Goal: Understand process/instructions

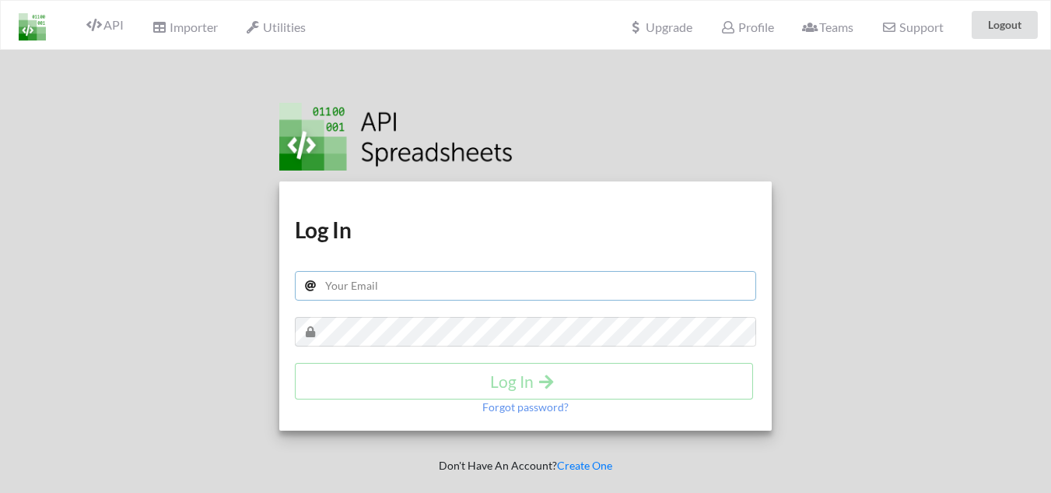
click at [381, 287] on input "text" at bounding box center [526, 286] width 462 height 30
click at [363, 286] on input "text" at bounding box center [526, 286] width 462 height 30
click at [725, 29] on icon at bounding box center [728, 27] width 15 height 12
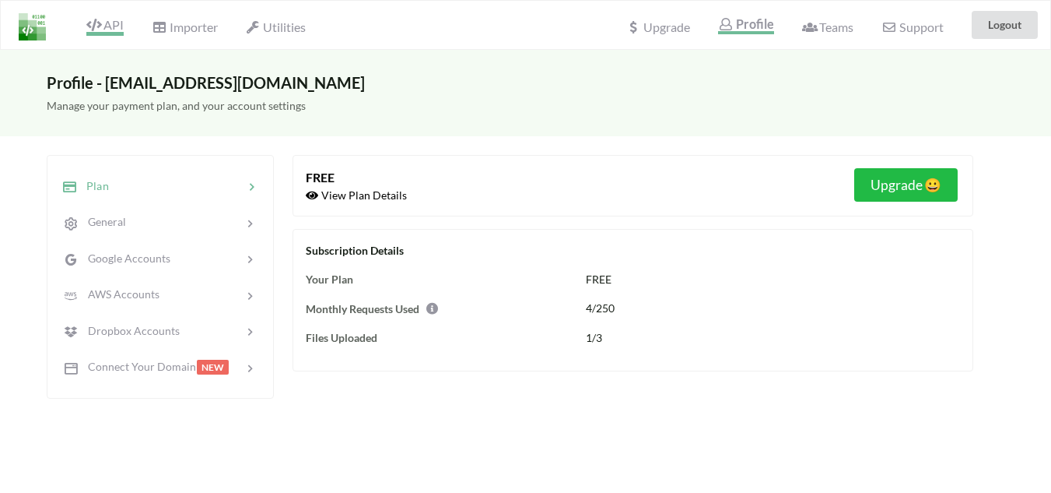
click at [107, 22] on span "API" at bounding box center [104, 26] width 37 height 19
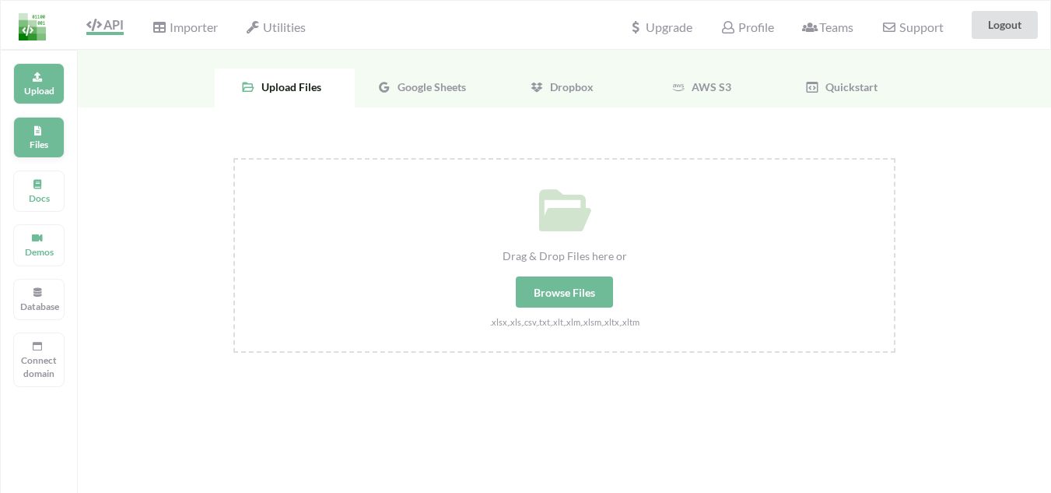
click at [27, 133] on div "Files" at bounding box center [38, 137] width 51 height 41
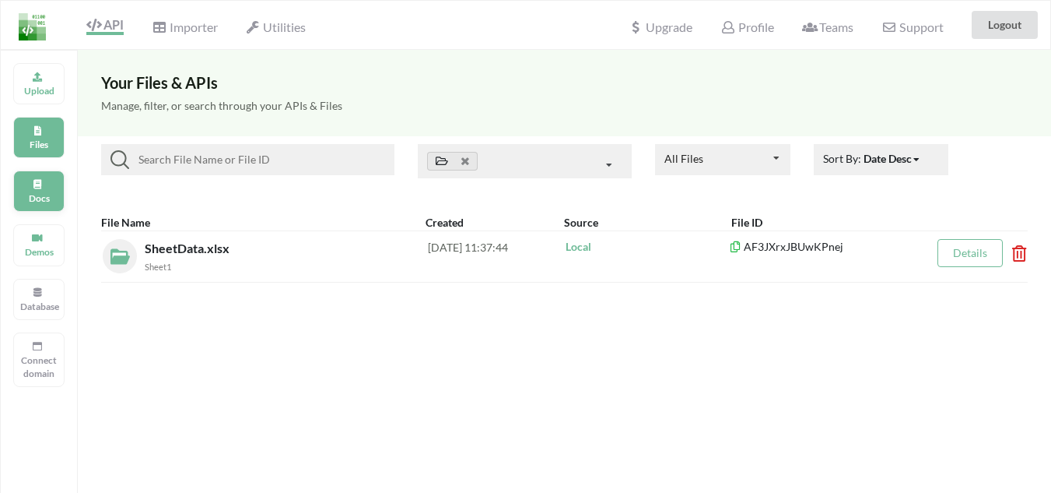
click at [43, 189] on div "Docs" at bounding box center [38, 190] width 51 height 41
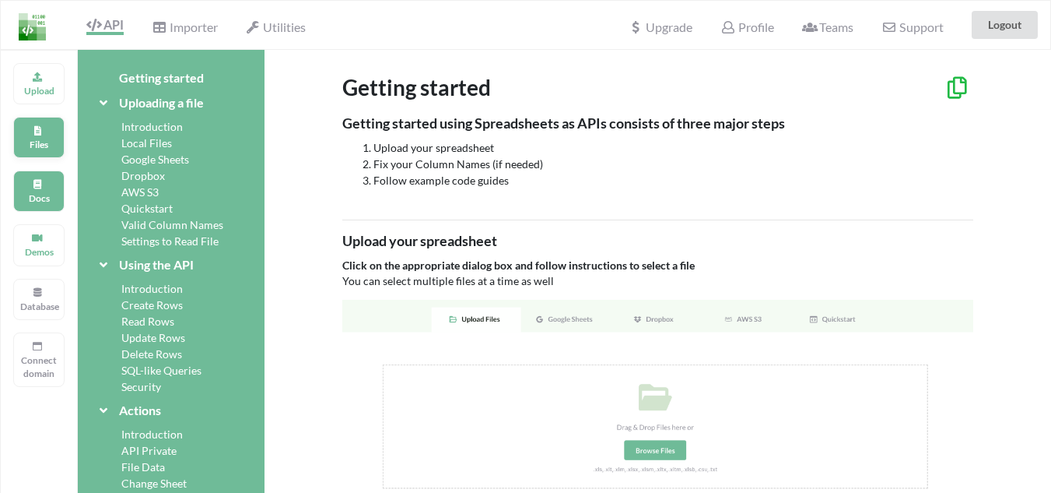
click at [37, 132] on icon at bounding box center [37, 128] width 11 height 9
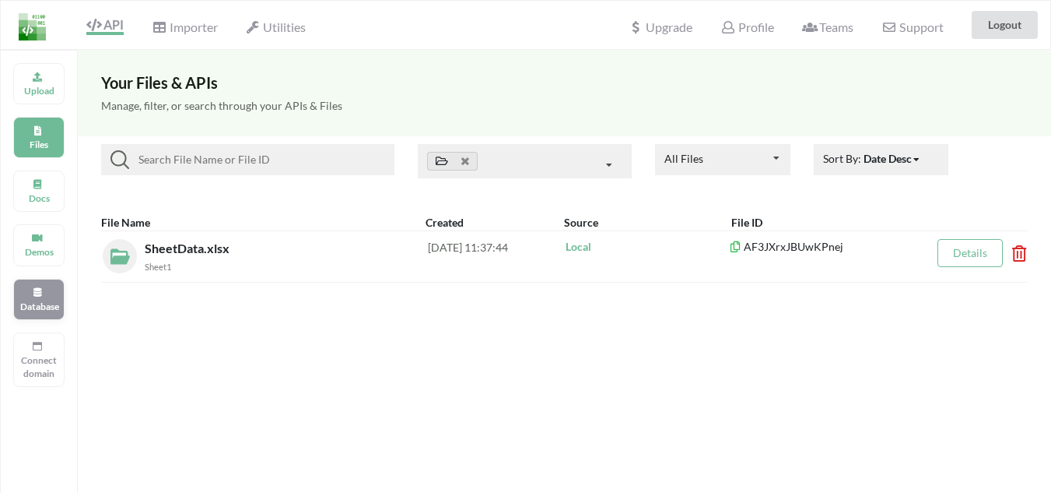
click at [36, 302] on p "Database" at bounding box center [38, 306] width 37 height 13
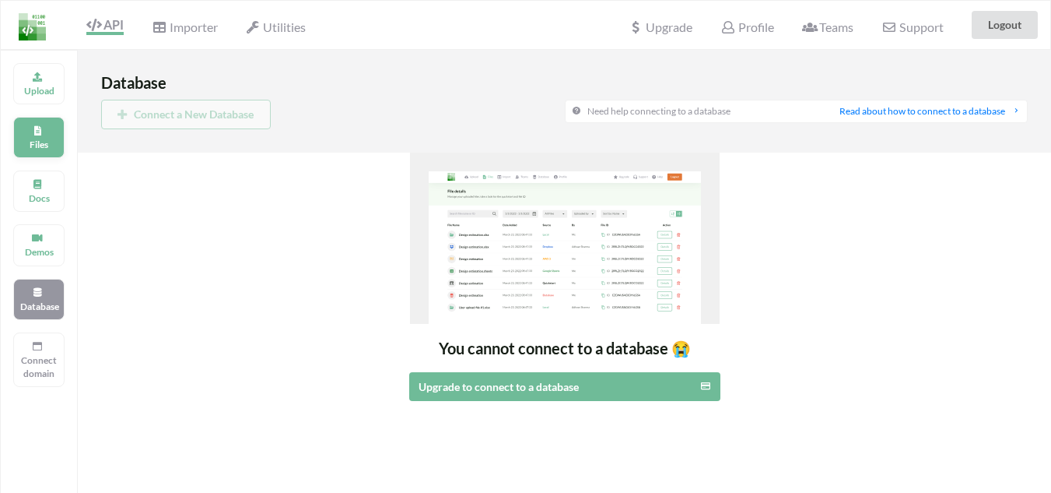
click at [37, 138] on p "Files" at bounding box center [38, 144] width 37 height 13
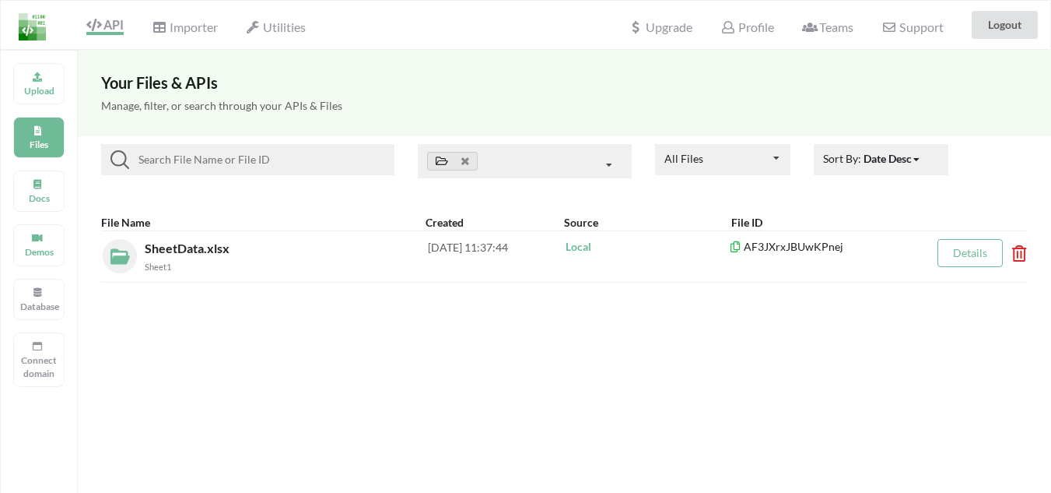
click at [631, 399] on div "Your Files & APIs Manage, filter, or search through your APIs & Files All Files…" at bounding box center [565, 296] width 974 height 493
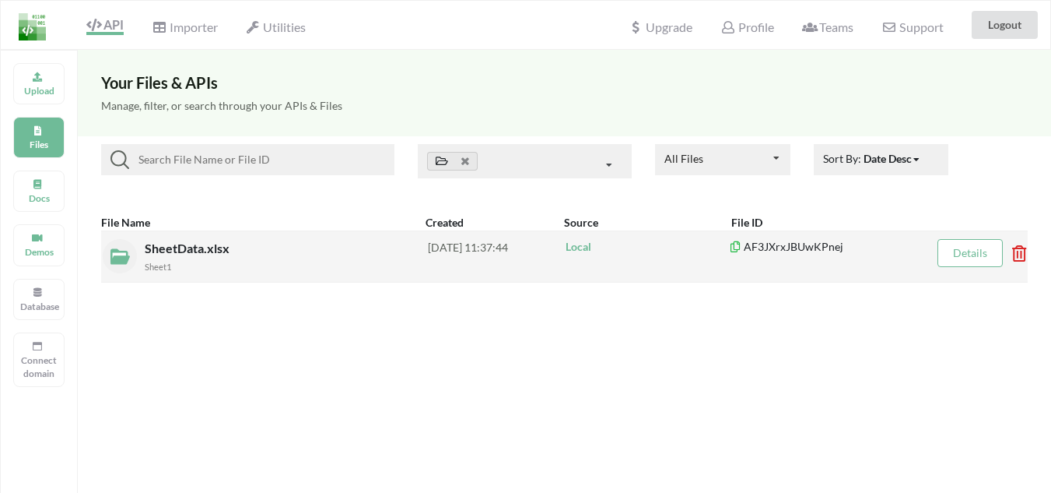
click at [183, 249] on span "SheetData.xlsx" at bounding box center [189, 247] width 88 height 15
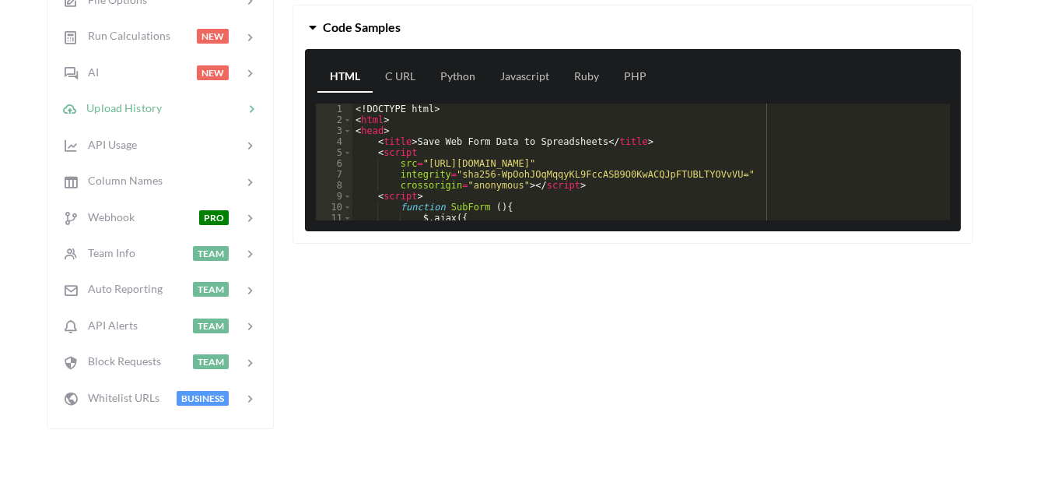
scroll to position [467, 0]
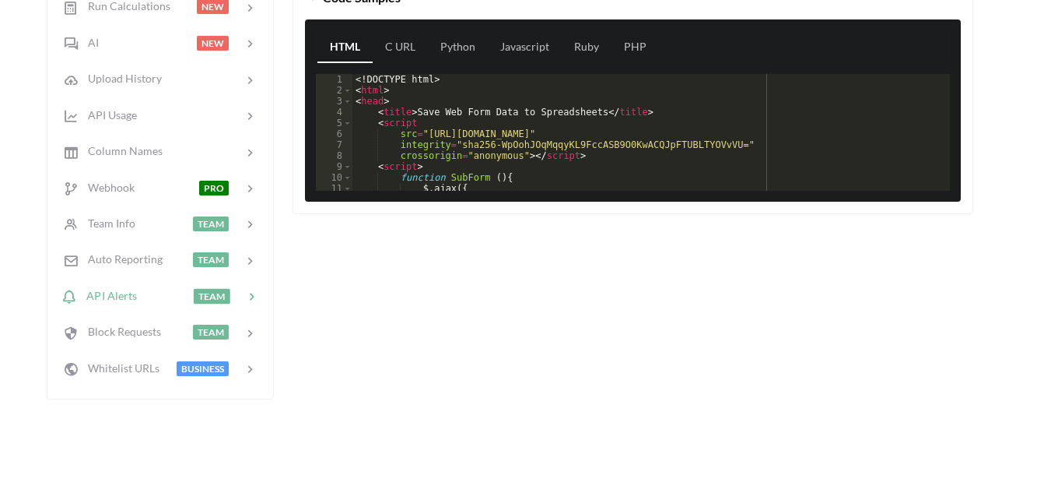
click at [147, 288] on div at bounding box center [165, 296] width 56 height 18
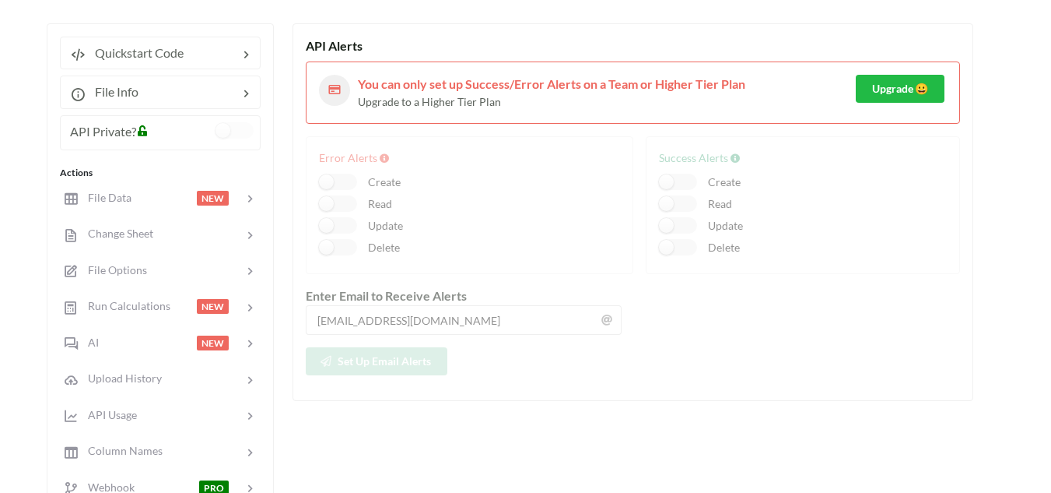
scroll to position [157, 0]
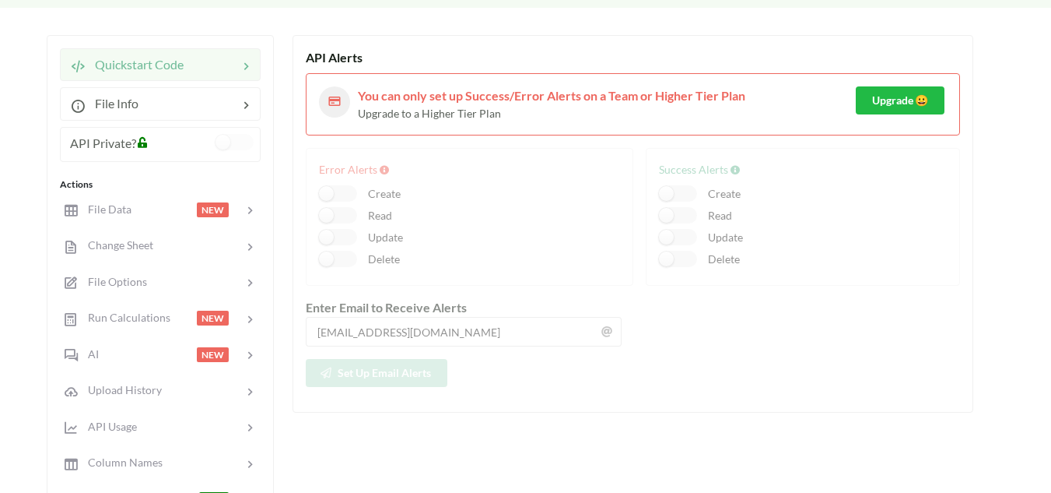
click at [167, 72] on div "Quickstart Code" at bounding box center [127, 64] width 114 height 19
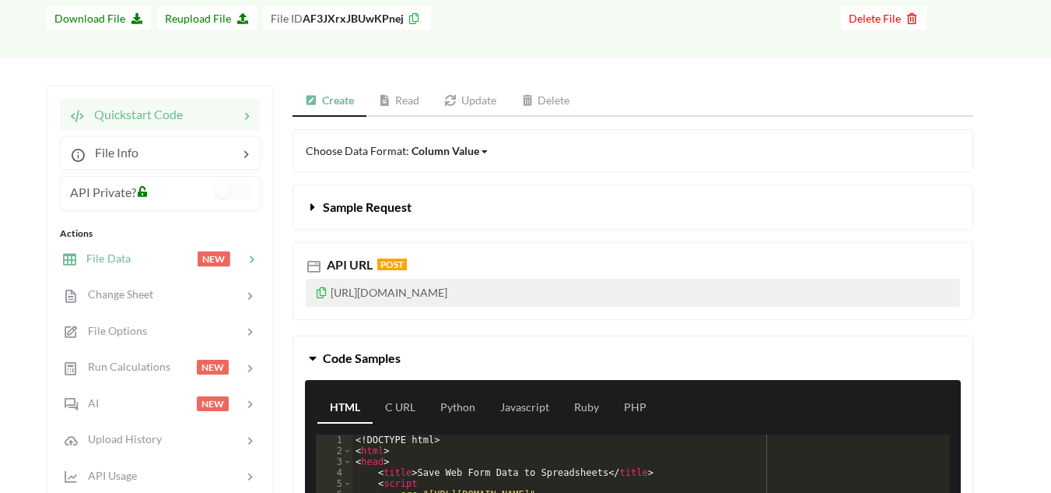
scroll to position [79, 0]
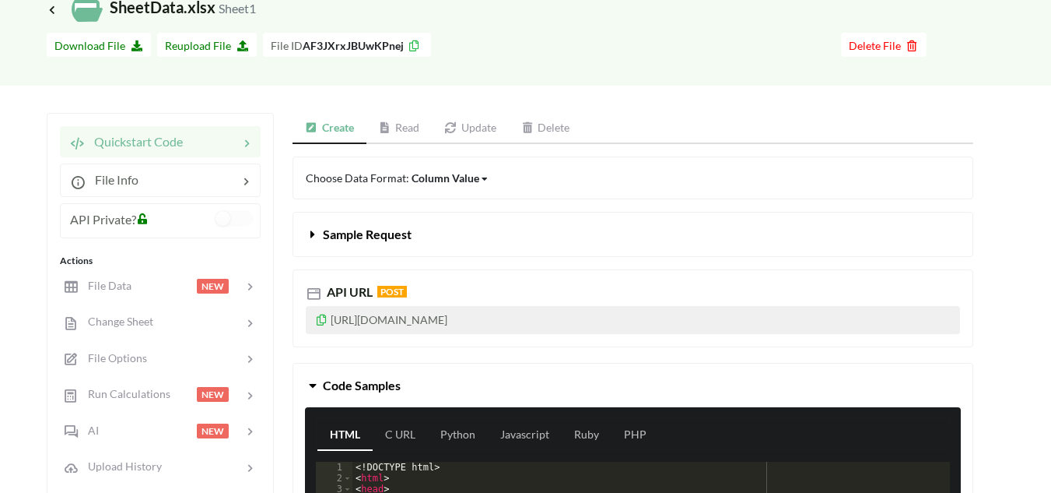
click at [360, 236] on span "Sample Request" at bounding box center [367, 233] width 89 height 15
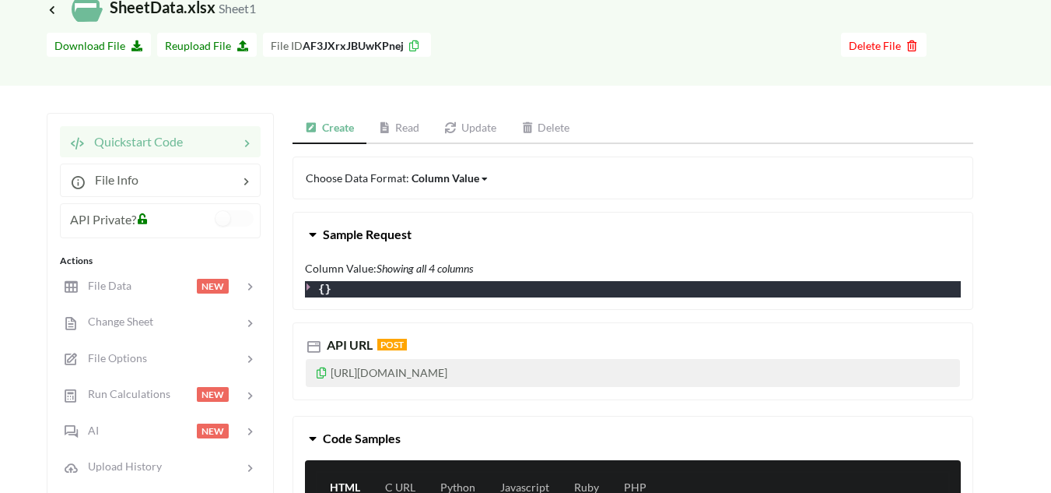
scroll to position [157, 0]
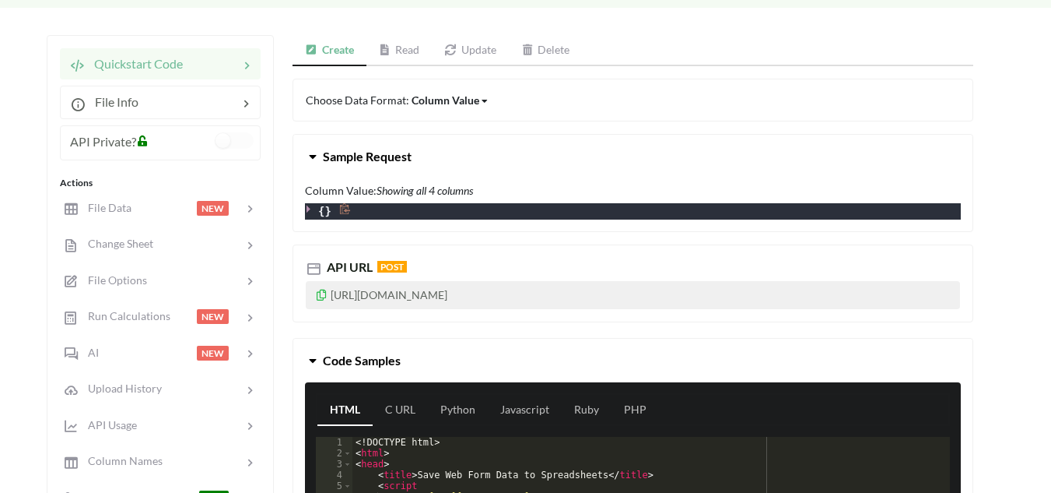
click at [308, 209] on icon at bounding box center [309, 209] width 4 height 8
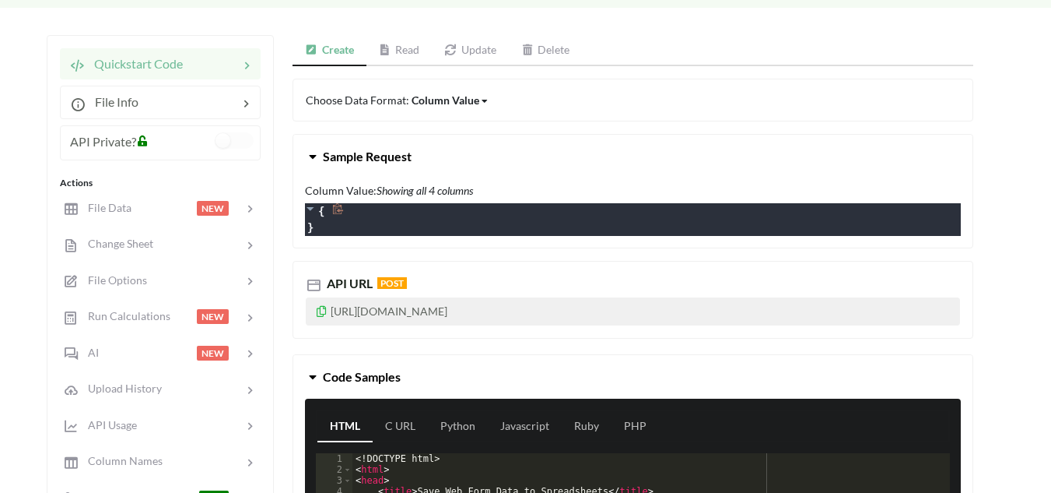
click at [308, 209] on icon at bounding box center [310, 208] width 11 height 11
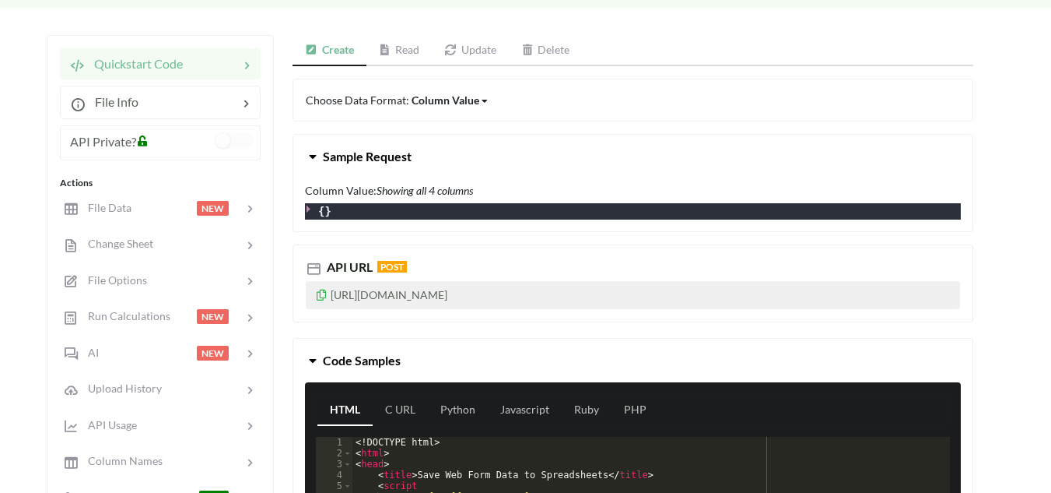
click at [313, 155] on icon at bounding box center [313, 153] width 15 height 12
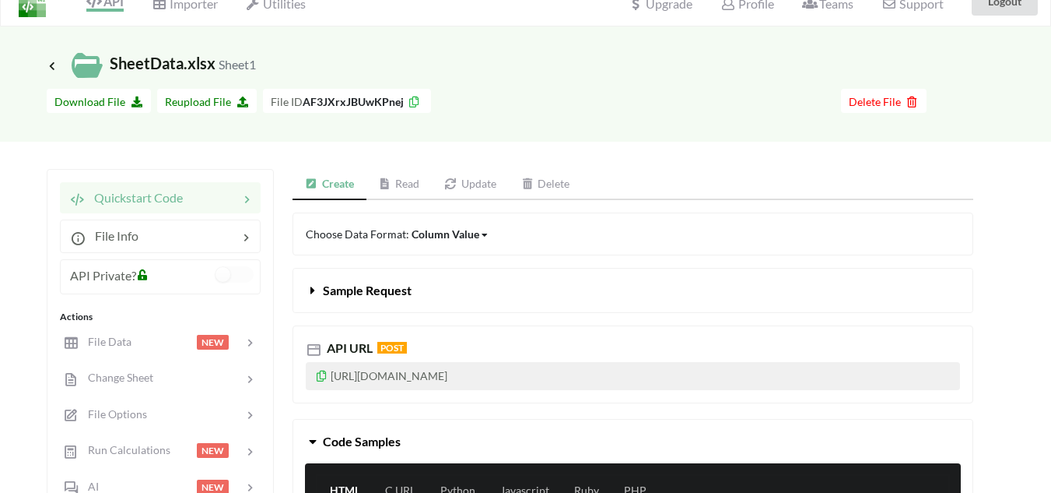
scroll to position [0, 0]
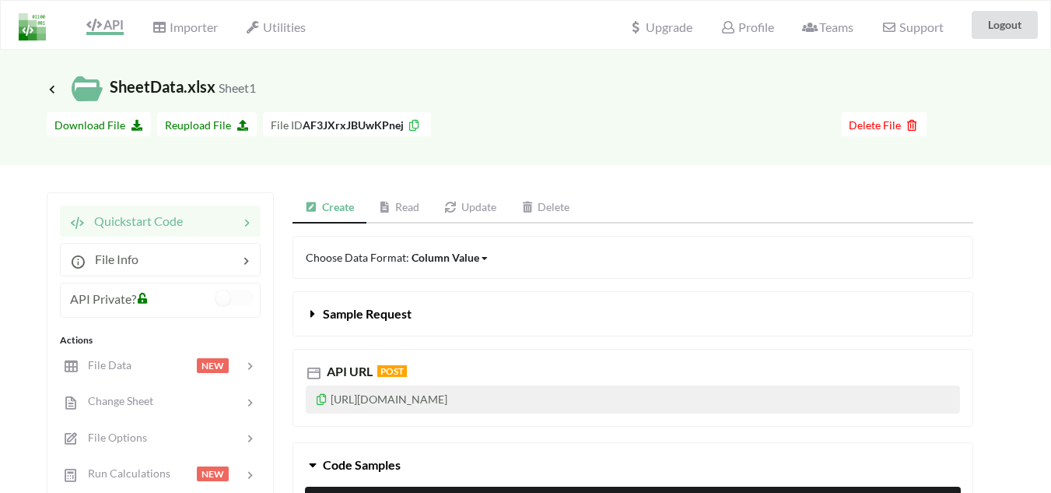
click at [401, 203] on link "Read" at bounding box center [400, 207] width 66 height 31
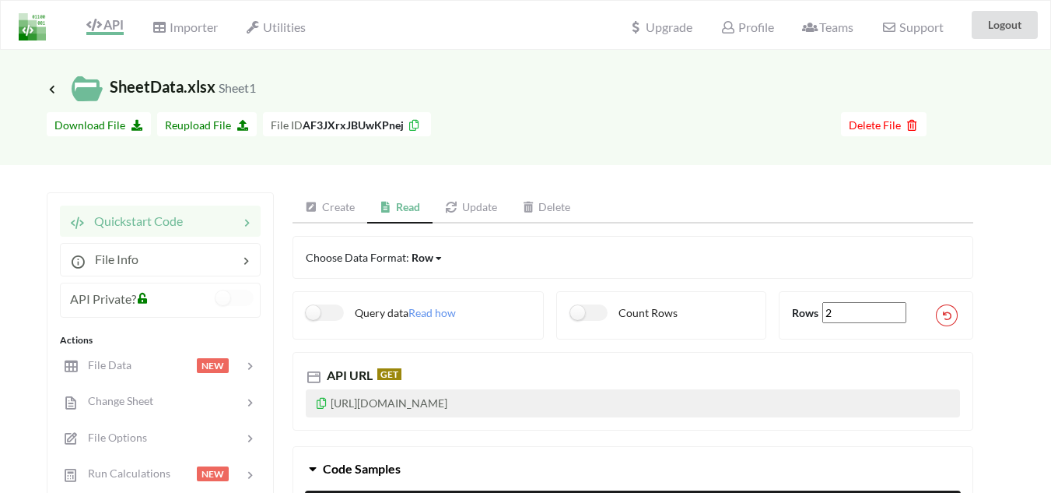
click at [339, 208] on link "Create" at bounding box center [330, 207] width 75 height 31
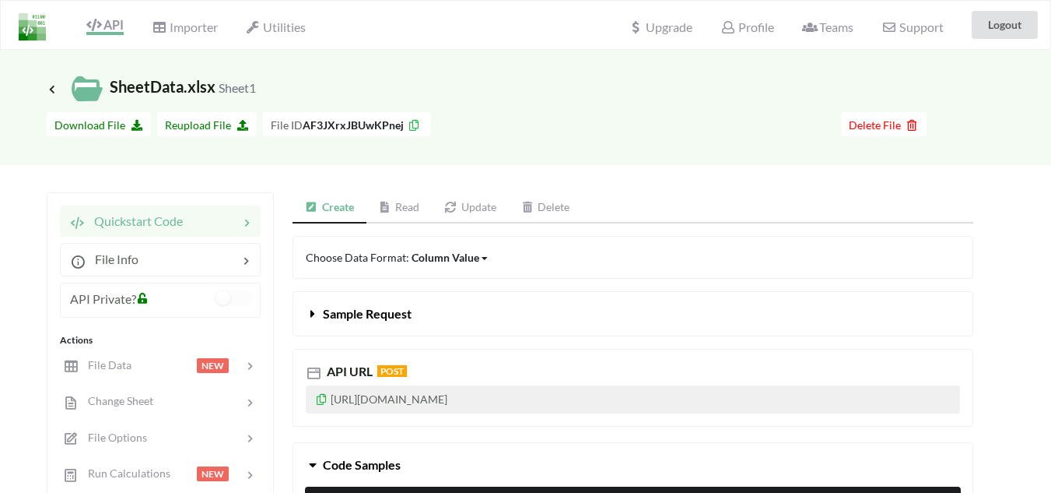
click at [382, 203] on icon at bounding box center [385, 207] width 13 height 11
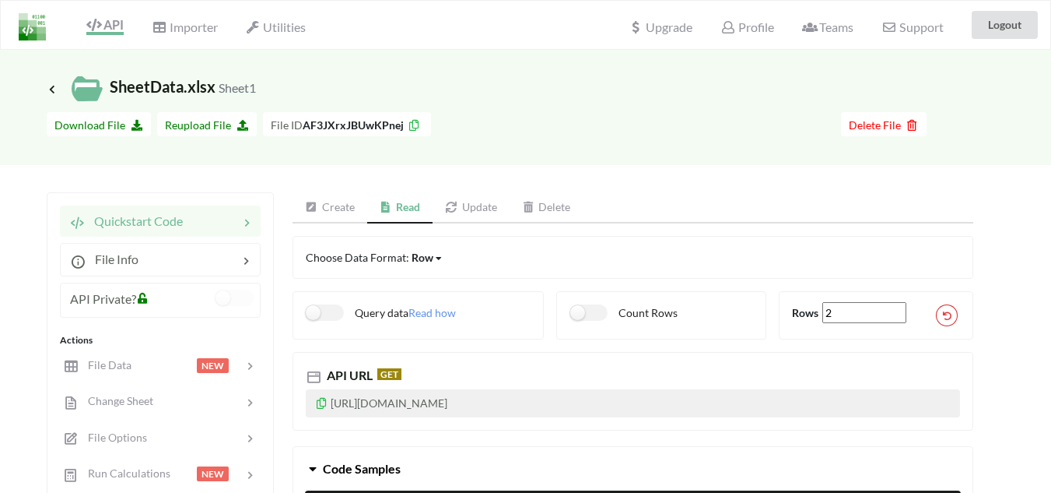
click at [477, 212] on link "Update" at bounding box center [471, 207] width 77 height 31
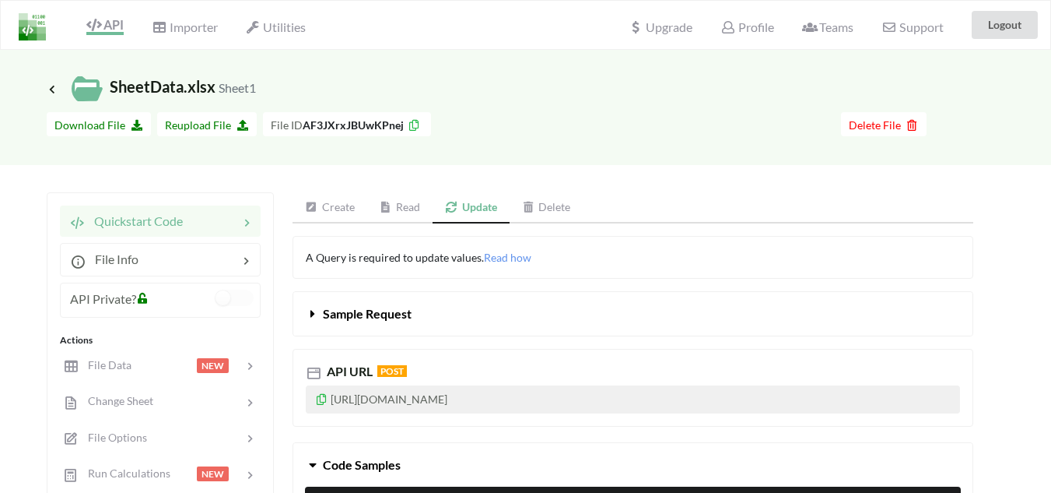
click at [553, 202] on link "Delete" at bounding box center [547, 207] width 74 height 31
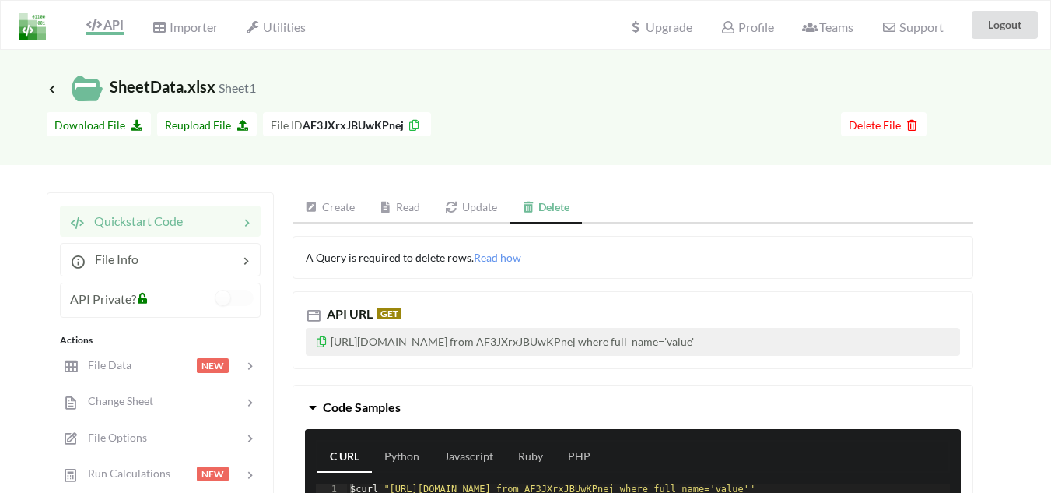
click at [341, 203] on link "Create" at bounding box center [330, 207] width 75 height 31
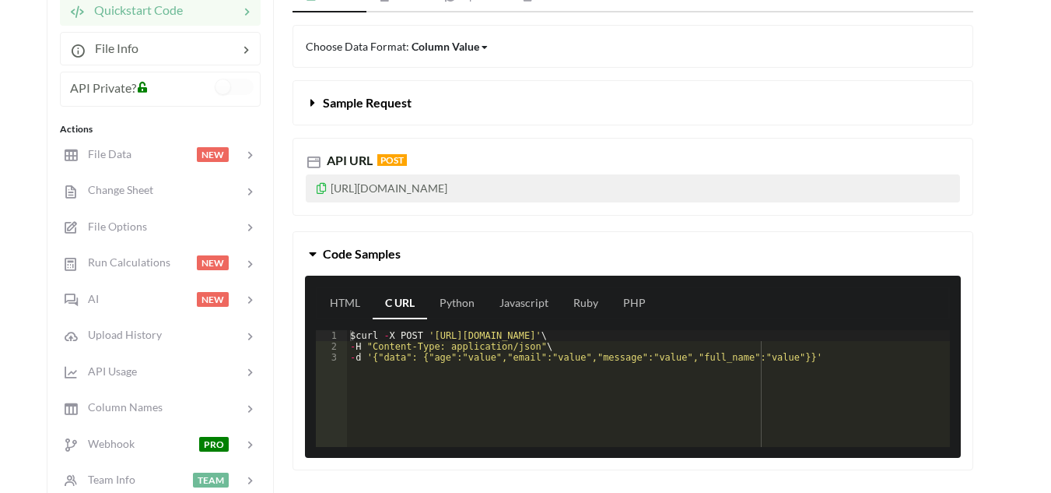
scroll to position [233, 0]
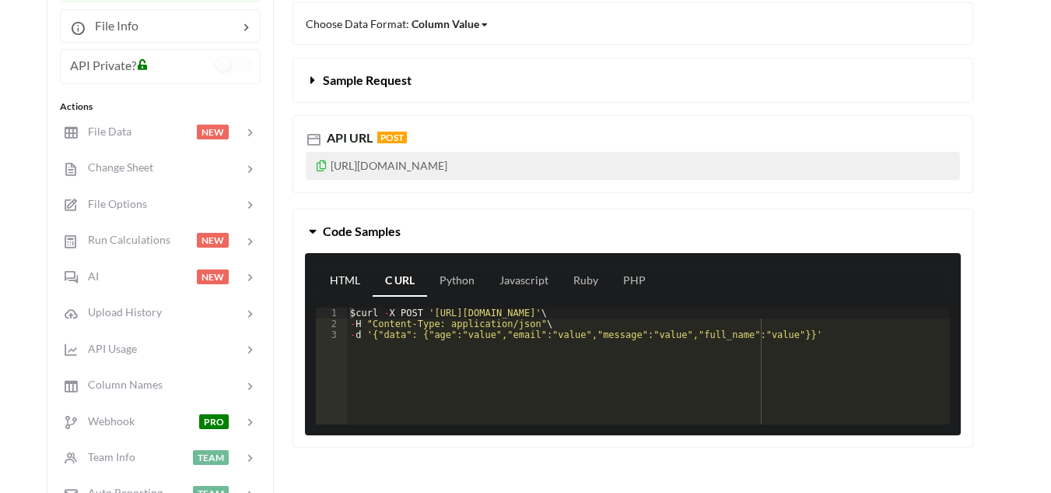
click at [345, 280] on link "HTML" at bounding box center [345, 280] width 55 height 31
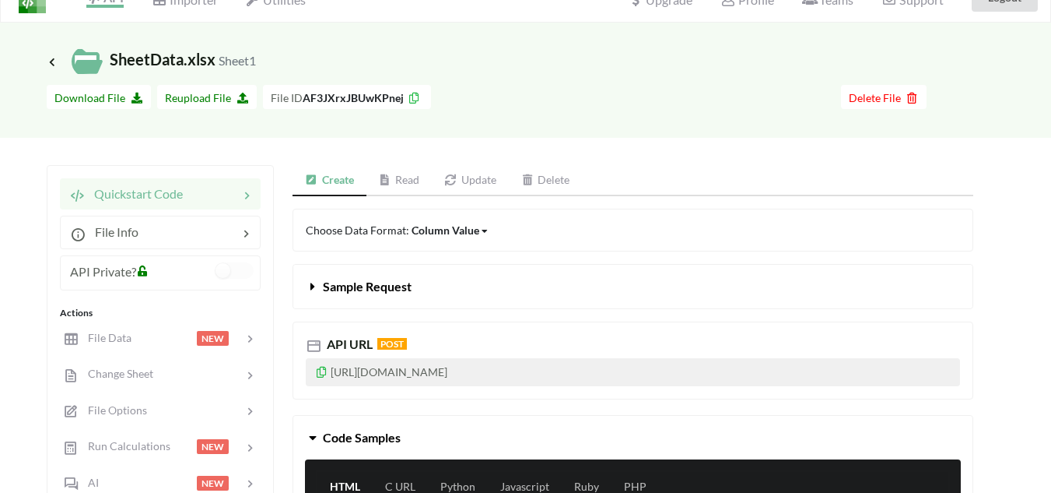
scroll to position [0, 0]
